Goal: Check status: Check status

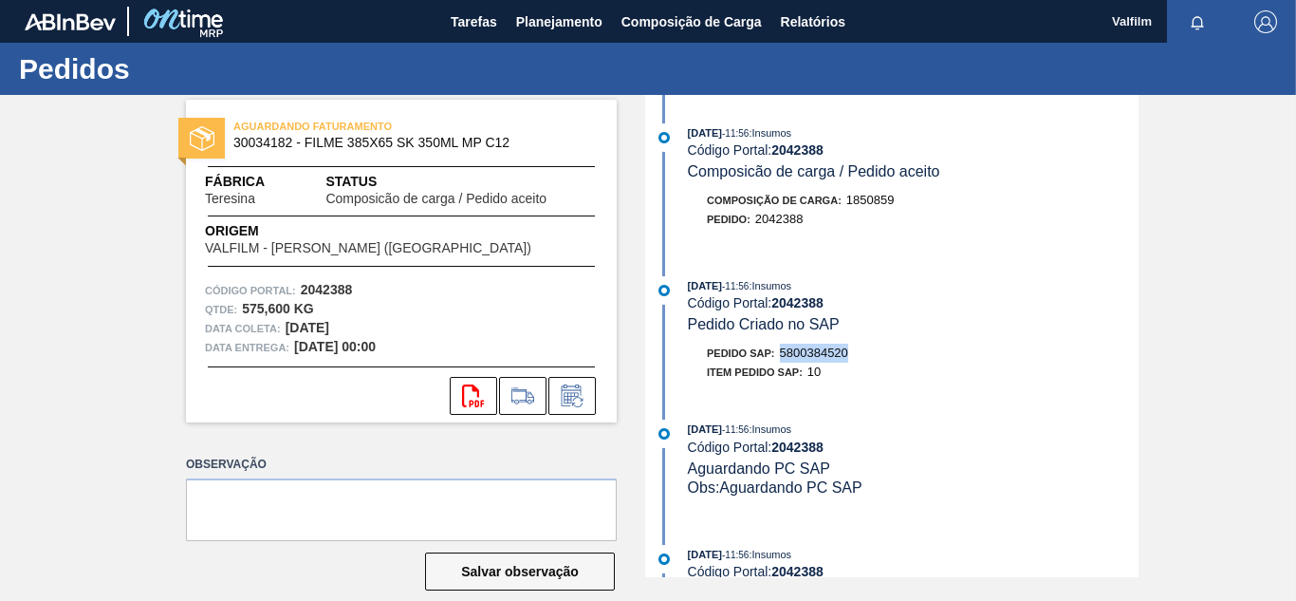
drag, startPoint x: 853, startPoint y: 354, endPoint x: 778, endPoint y: 352, distance: 75.0
click at [778, 352] on div "Pedido SAP: 5800384520" at bounding box center [913, 353] width 451 height 19
copy span "5800384520"
drag, startPoint x: 850, startPoint y: 346, endPoint x: 782, endPoint y: 350, distance: 68.4
click at [782, 350] on div "Pedido SAP: 5800386539" at bounding box center [913, 353] width 451 height 19
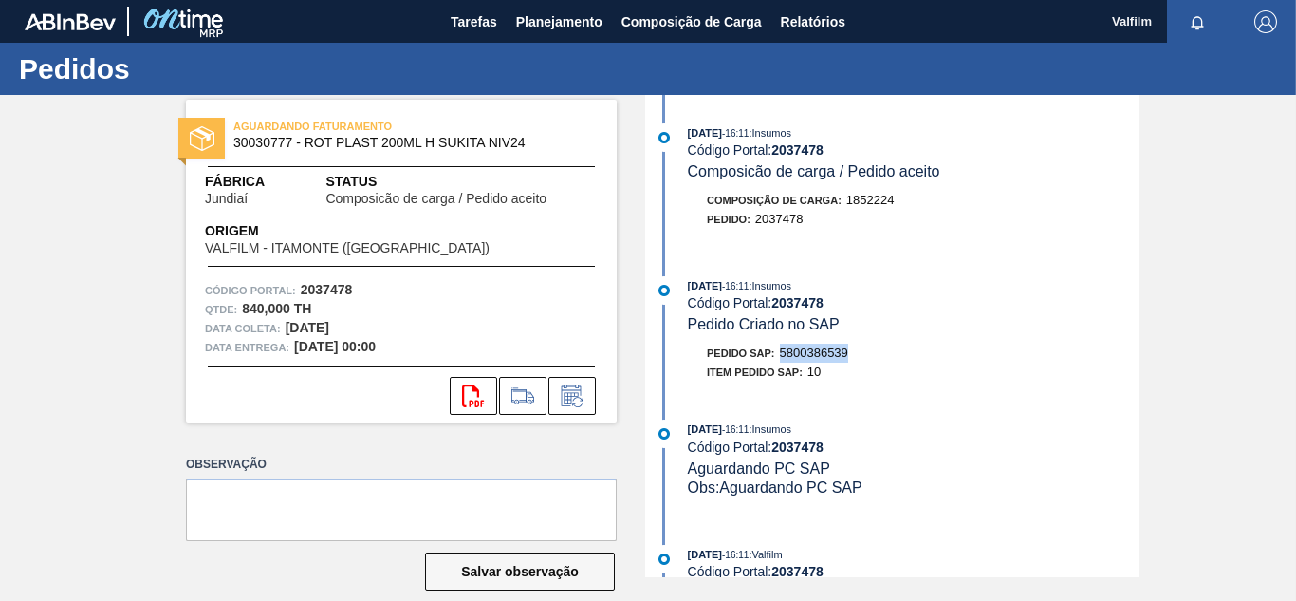
copy span "5800386539"
drag, startPoint x: 858, startPoint y: 350, endPoint x: 778, endPoint y: 350, distance: 79.7
click at [778, 350] on div "Pedido SAP: 5800386537" at bounding box center [913, 353] width 451 height 19
copy span "5800386537"
